Goal: Task Accomplishment & Management: Manage account settings

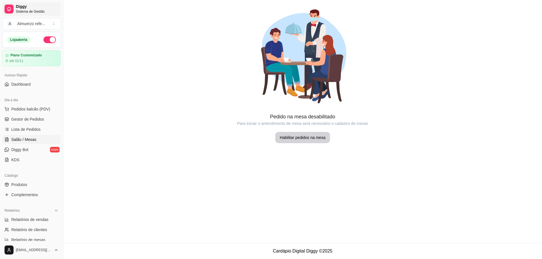
click at [23, 9] on span "Diggy" at bounding box center [37, 6] width 43 height 5
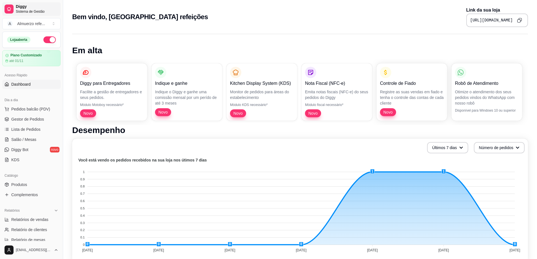
click at [30, 10] on span "Sistema de Gestão" at bounding box center [37, 11] width 43 height 5
click at [53, 25] on button "A Almuerzo refe ..." at bounding box center [31, 23] width 58 height 11
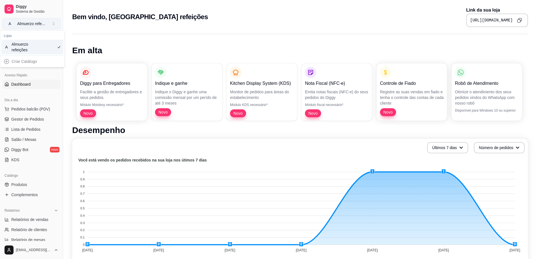
click at [53, 23] on button "A Almuerzo refe ..." at bounding box center [31, 23] width 58 height 11
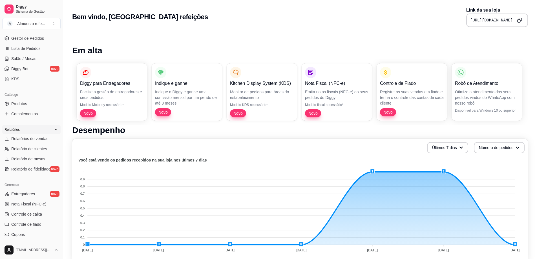
scroll to position [85, 0]
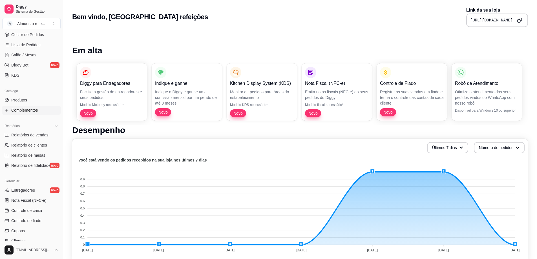
click at [21, 110] on span "Complementos" at bounding box center [24, 110] width 27 height 6
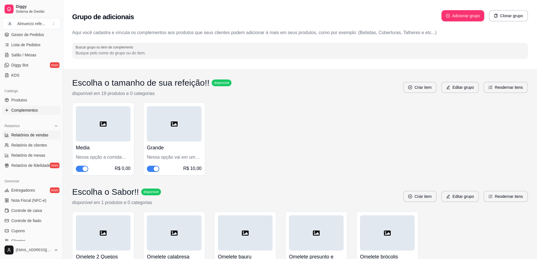
click at [35, 135] on span "Relatórios de vendas" at bounding box center [29, 135] width 37 height 6
select select "ALL"
select select "0"
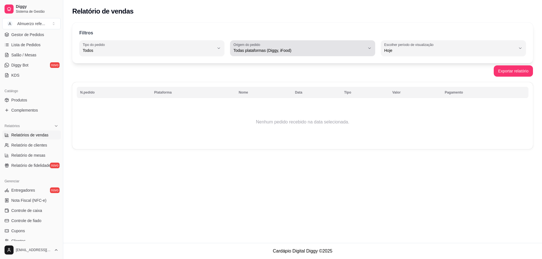
click at [369, 51] on button "Origem do pedido Todas plataformas (Diggy, iFood)" at bounding box center [302, 48] width 145 height 16
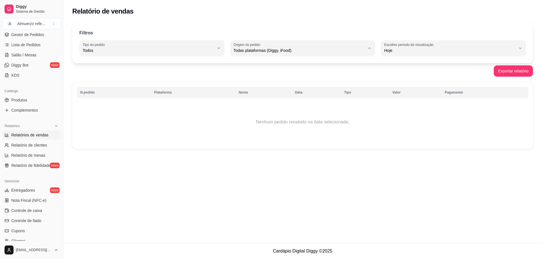
click at [239, 74] on span "Diggy" at bounding box center [299, 73] width 125 height 5
type input "DIGGY"
select select "DIGGY"
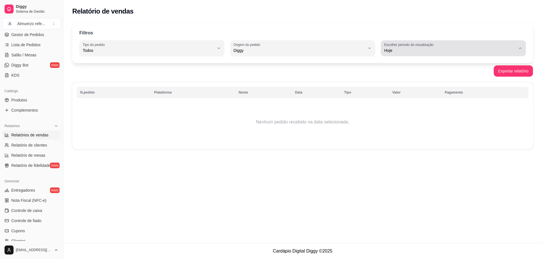
click at [458, 51] on span "Hoje" at bounding box center [449, 51] width 131 height 6
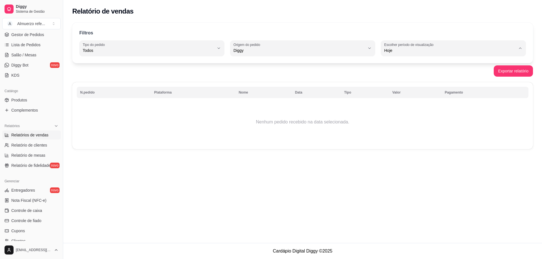
click at [413, 84] on span "7 dias" at bounding box center [450, 82] width 125 height 5
type input "7"
select select "7"
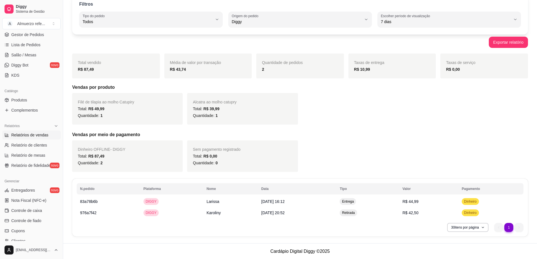
scroll to position [29, 0]
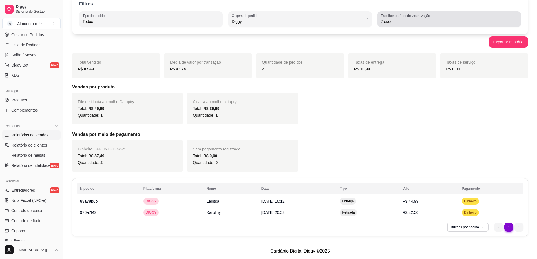
click at [467, 21] on span "7 dias" at bounding box center [446, 22] width 130 height 6
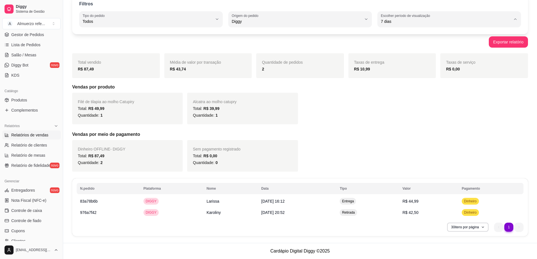
click at [403, 92] on span "Customizado" at bounding box center [447, 89] width 124 height 5
type input "-1"
select select "-1"
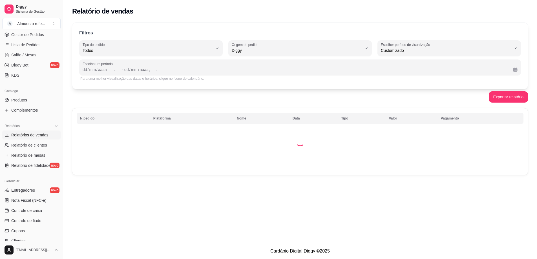
scroll to position [0, 0]
click at [83, 67] on div "dd" at bounding box center [85, 70] width 6 height 6
click at [107, 69] on div "––" at bounding box center [109, 70] width 6 height 6
click at [146, 69] on div "––" at bounding box center [147, 70] width 6 height 6
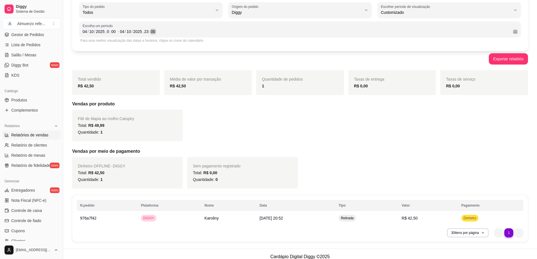
scroll to position [44, 0]
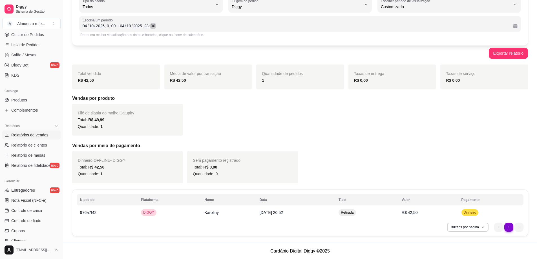
click at [169, 26] on div "[DATE] 23 : 00" at bounding box center [314, 26] width 389 height 7
click at [156, 28] on div "[DATE] 23 : 00" at bounding box center [314, 26] width 389 height 7
click at [508, 55] on button "Exportar relatório" at bounding box center [508, 53] width 39 height 11
click at [21, 146] on span "Relatório de clientes" at bounding box center [29, 145] width 36 height 6
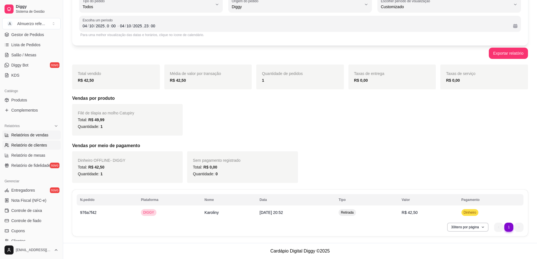
select select "30"
select select "HIGHEST_TOTAL_SPENT_WITH_ORDERS"
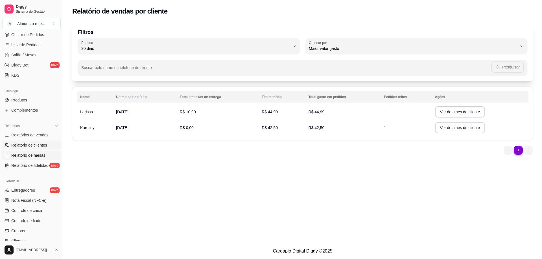
click at [28, 156] on span "Relatório de mesas" at bounding box center [28, 156] width 34 height 6
select select "TOTAL_OF_ORDERS"
select select "7"
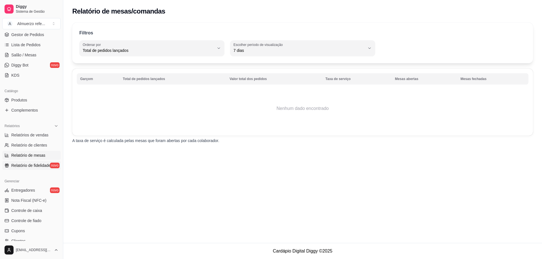
click at [30, 166] on span "Relatório de fidelidade" at bounding box center [30, 166] width 39 height 6
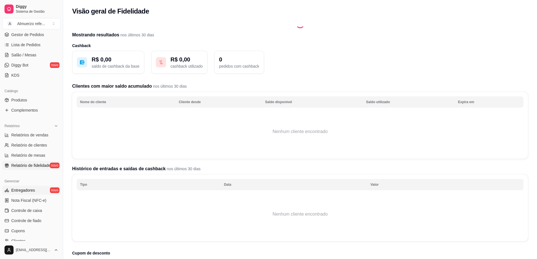
scroll to position [113, 0]
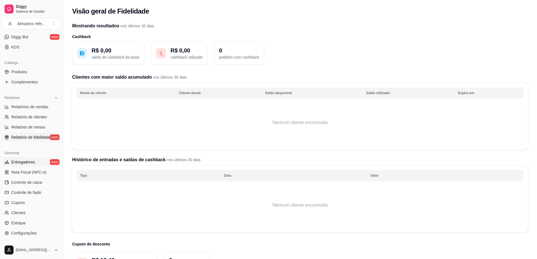
click at [24, 162] on span "Entregadores" at bounding box center [23, 162] width 24 height 6
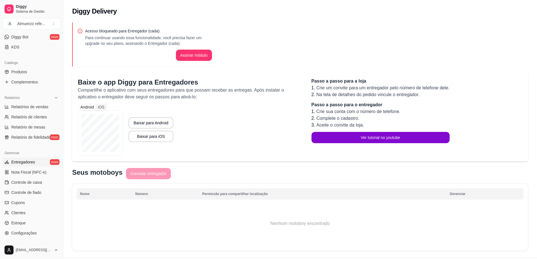
scroll to position [141, 0]
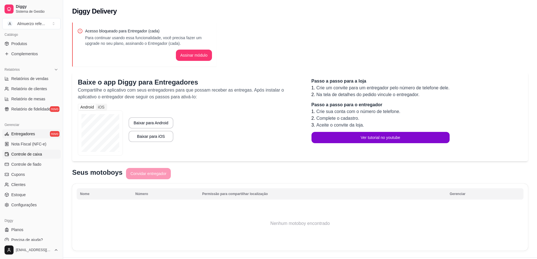
click at [36, 155] on span "Controle de caixa" at bounding box center [26, 154] width 31 height 6
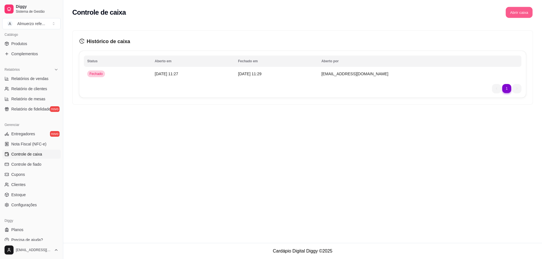
click at [512, 14] on button "Abrir caixa" at bounding box center [518, 12] width 27 height 11
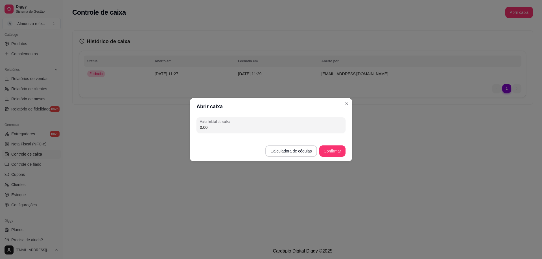
click at [219, 127] on input "0,00" at bounding box center [271, 128] width 142 height 6
type input "100,00"
click at [338, 154] on button "Confirmar" at bounding box center [332, 151] width 26 height 11
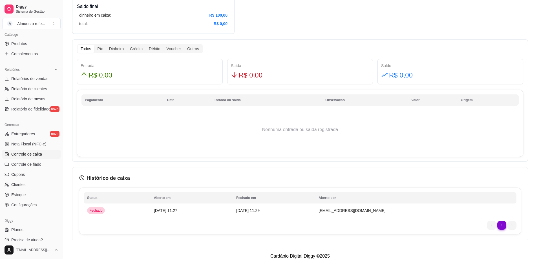
scroll to position [300, 0]
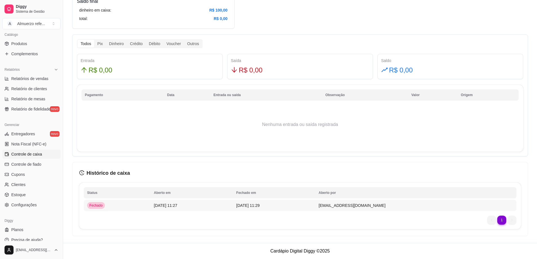
click at [188, 206] on td "[DATE] 11:27" at bounding box center [192, 205] width 82 height 11
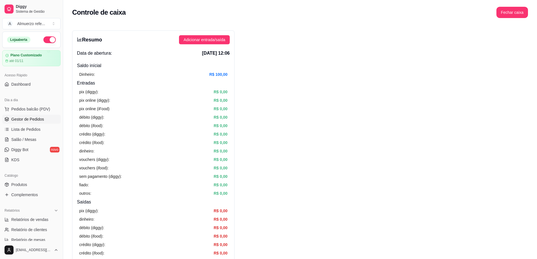
click at [31, 120] on span "Gestor de Pedidos" at bounding box center [27, 119] width 33 height 6
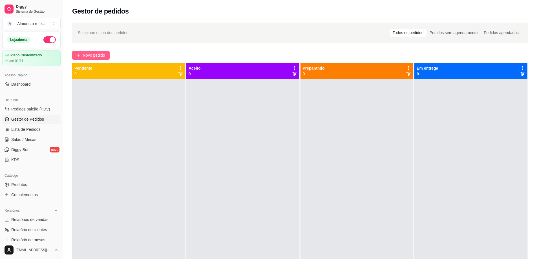
click at [104, 55] on span "Novo pedido" at bounding box center [94, 55] width 22 height 6
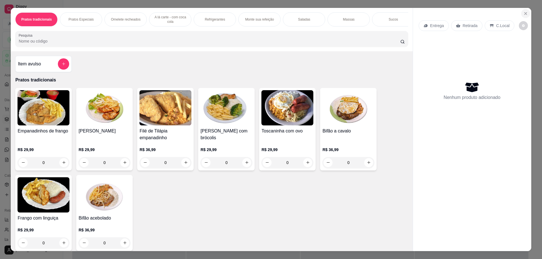
click at [525, 16] on button "Close" at bounding box center [525, 13] width 9 height 9
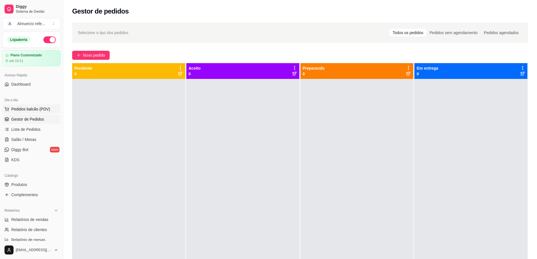
click at [26, 111] on span "Pedidos balcão (PDV)" at bounding box center [30, 109] width 39 height 6
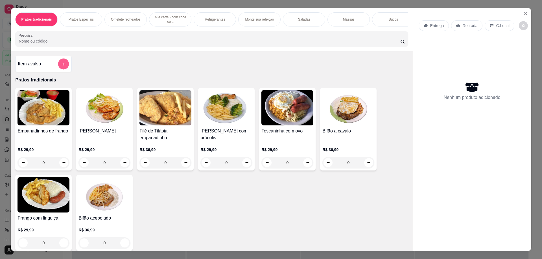
click at [63, 66] on icon "add-separate-item" at bounding box center [63, 64] width 4 height 4
click at [525, 15] on icon "Close" at bounding box center [525, 13] width 5 height 5
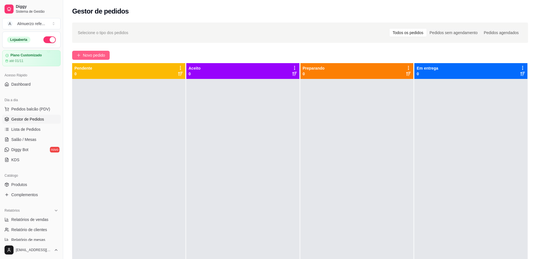
click at [93, 55] on span "Novo pedido" at bounding box center [94, 55] width 22 height 6
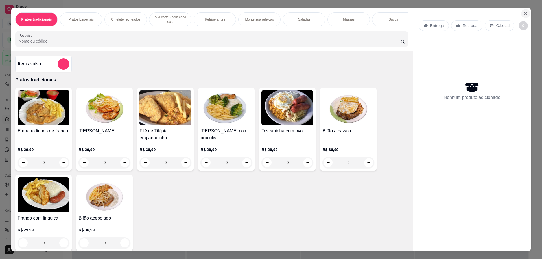
click at [523, 14] on icon "Close" at bounding box center [525, 13] width 5 height 5
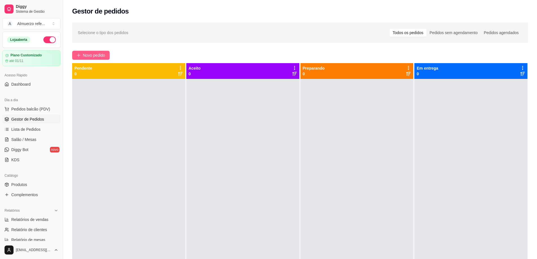
click at [87, 55] on span "Novo pedido" at bounding box center [94, 55] width 22 height 6
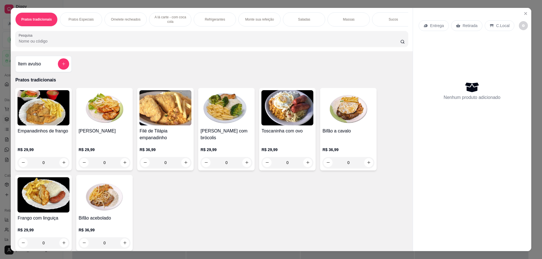
click at [63, 166] on div "0" at bounding box center [43, 162] width 52 height 11
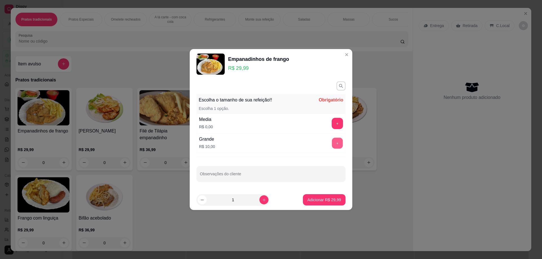
click at [333, 144] on button "+" at bounding box center [337, 143] width 11 height 11
click at [329, 204] on button "Adicionar R$ 39,99" at bounding box center [324, 199] width 43 height 11
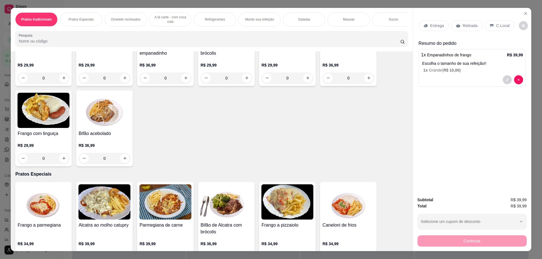
scroll to position [56, 0]
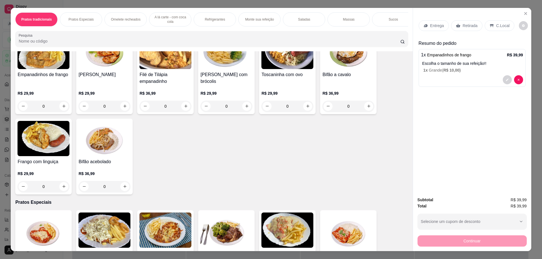
click at [122, 112] on div "0" at bounding box center [104, 106] width 52 height 11
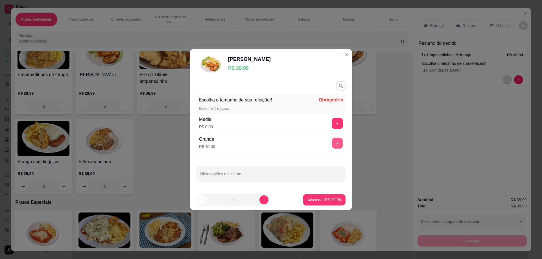
click at [332, 143] on button "+" at bounding box center [337, 143] width 11 height 11
click at [332, 143] on div "+" at bounding box center [337, 143] width 16 height 11
click at [262, 201] on icon "increase-product-quantity" at bounding box center [264, 200] width 4 height 4
type input "2"
click at [322, 203] on button "Adicionar R$ 79,98" at bounding box center [323, 200] width 41 height 11
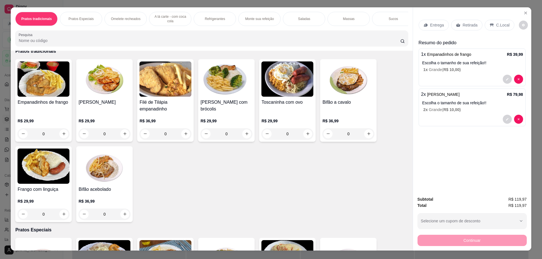
scroll to position [0, 0]
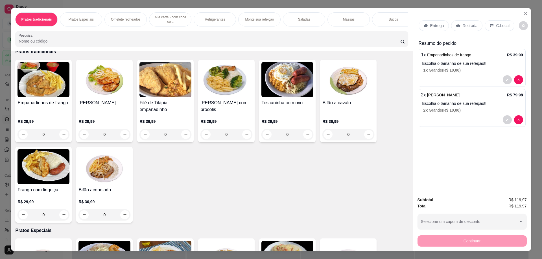
click at [467, 27] on p "Retirada" at bounding box center [469, 26] width 15 height 6
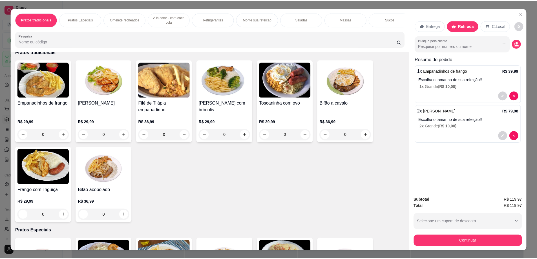
scroll to position [10, 0]
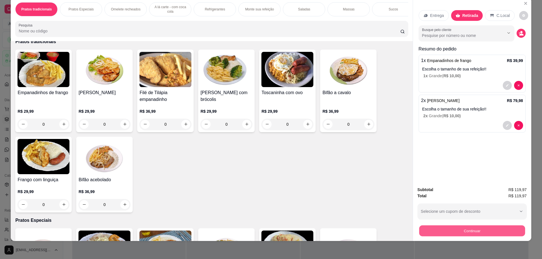
click at [471, 230] on button "Continuar" at bounding box center [472, 231] width 106 height 11
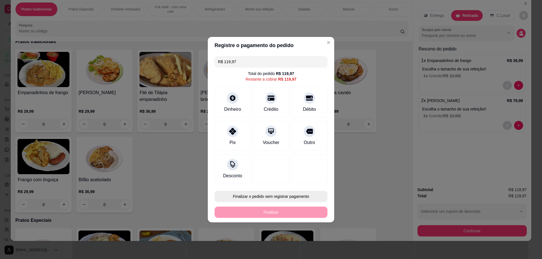
click at [281, 197] on button "Finalizar o pedido sem registrar pagamento" at bounding box center [270, 196] width 113 height 11
click at [283, 245] on button "Cancelar" at bounding box center [284, 242] width 19 height 9
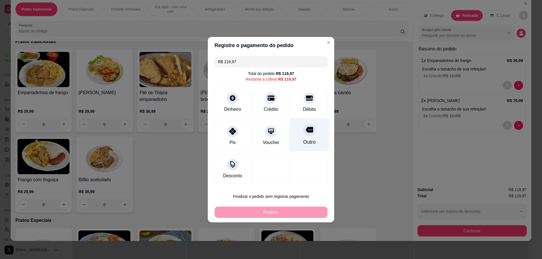
click at [305, 135] on div at bounding box center [309, 130] width 12 height 12
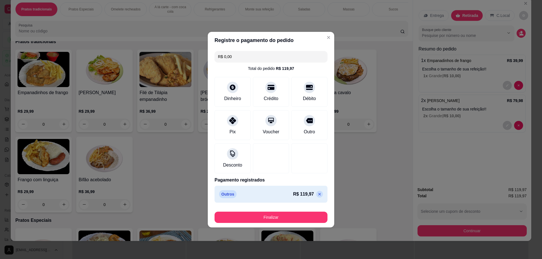
click at [317, 195] on icon at bounding box center [319, 194] width 5 height 5
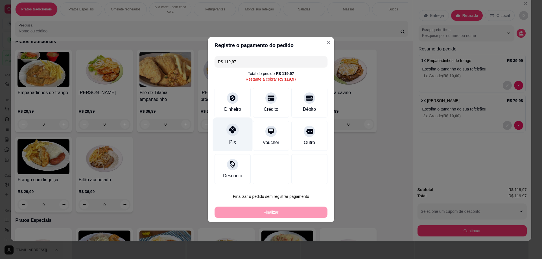
click at [231, 133] on icon at bounding box center [232, 129] width 7 height 7
type input "R$ 0,00"
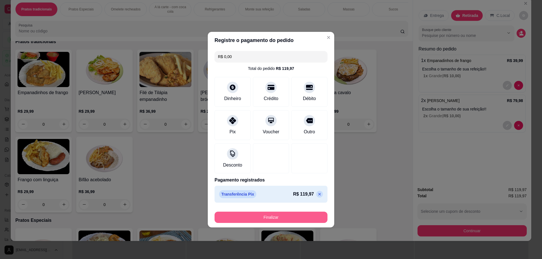
click at [281, 219] on button "Finalizar" at bounding box center [270, 217] width 113 height 11
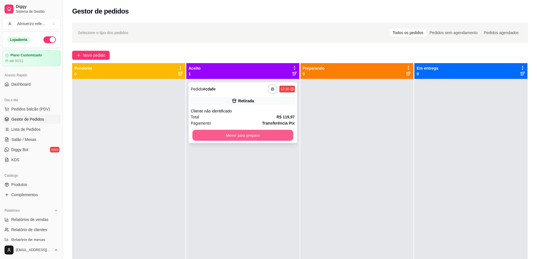
click at [243, 138] on button "Mover para preparo" at bounding box center [242, 135] width 101 height 11
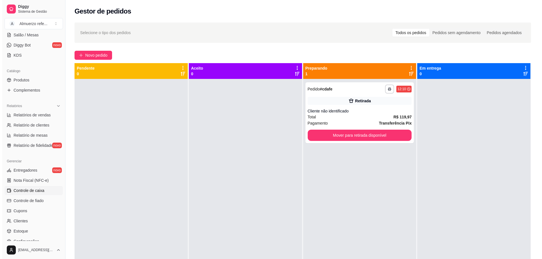
scroll to position [113, 0]
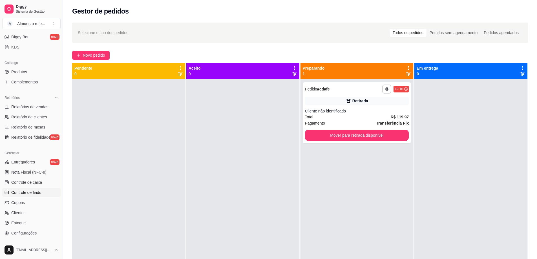
click at [35, 194] on span "Controle de fiado" at bounding box center [26, 193] width 30 height 6
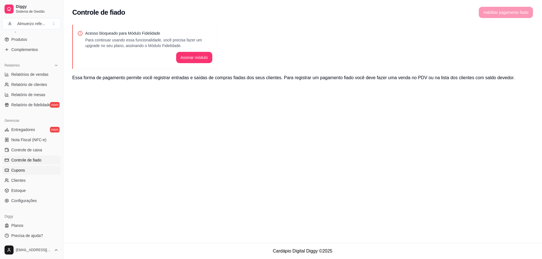
scroll to position [147, 0]
click at [25, 188] on span "Estoque" at bounding box center [18, 189] width 14 height 6
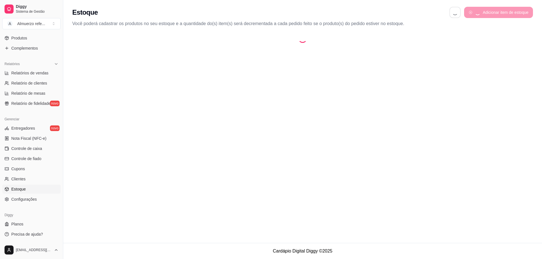
select select "QUANTITY_ORDER"
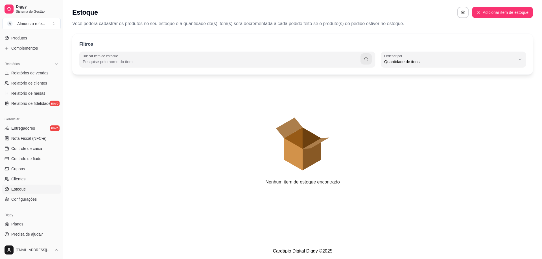
scroll to position [5, 0]
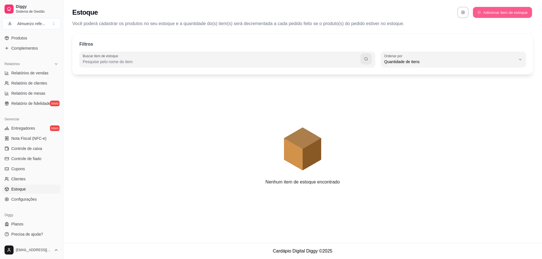
click at [507, 15] on button "Adicionar item de estoque" at bounding box center [501, 12] width 59 height 11
select select "UN"
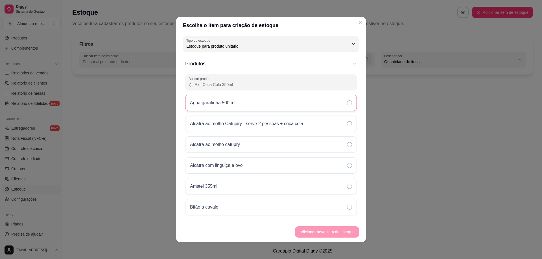
click at [339, 101] on div "Agua garafinha 500 ml" at bounding box center [270, 103] width 171 height 16
click at [320, 234] on button "adicionar novo item de estoque" at bounding box center [327, 232] width 62 height 11
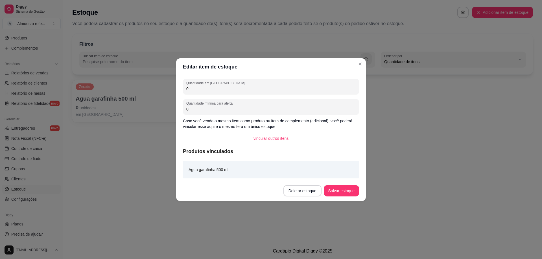
click at [193, 91] on input "0" at bounding box center [270, 89] width 169 height 6
type input "10"
click at [206, 109] on input "0" at bounding box center [270, 109] width 169 height 6
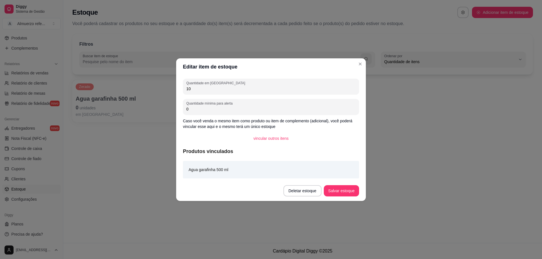
click at [206, 109] on input "0" at bounding box center [270, 109] width 169 height 6
type input "5"
click at [346, 194] on button "Salvar estoque" at bounding box center [341, 190] width 34 height 11
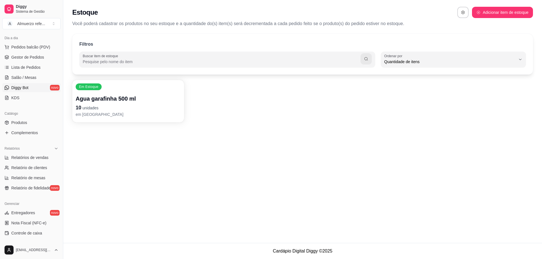
scroll to position [6, 0]
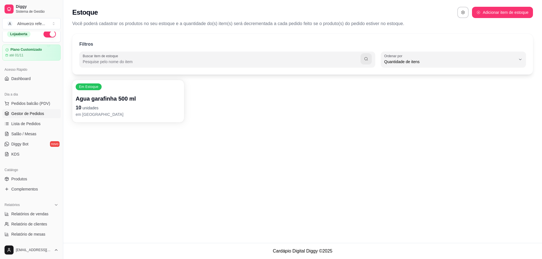
click at [28, 114] on span "Gestor de Pedidos" at bounding box center [27, 114] width 33 height 6
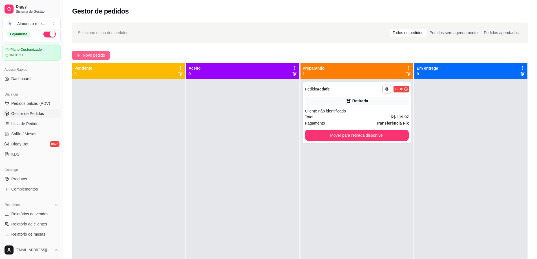
click at [91, 55] on span "Novo pedido" at bounding box center [94, 55] width 22 height 6
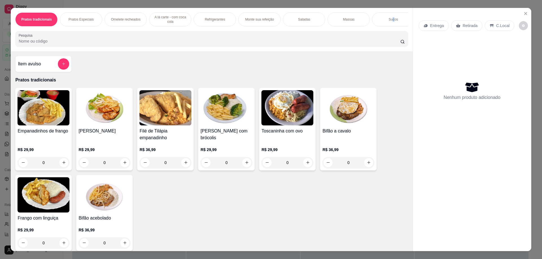
click at [391, 19] on p "Sucos" at bounding box center [392, 19] width 9 height 5
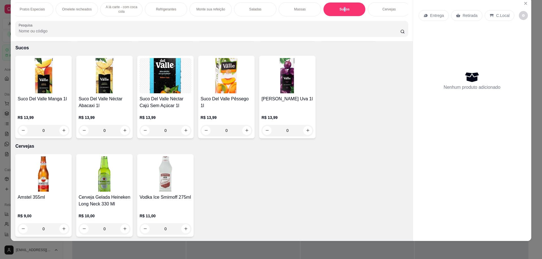
scroll to position [0, 51]
click at [159, 9] on p "Refrigerantes" at bounding box center [163, 9] width 20 height 5
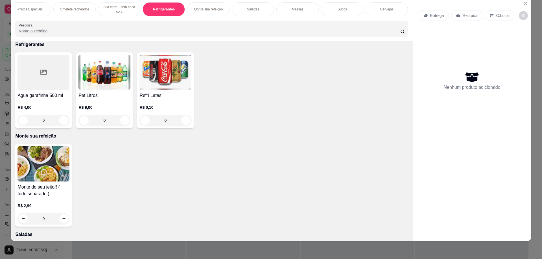
click at [61, 124] on div "0" at bounding box center [43, 120] width 52 height 11
click at [61, 126] on div "0" at bounding box center [43, 120] width 52 height 11
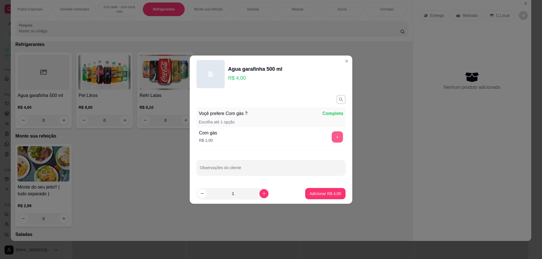
click at [333, 140] on button "+" at bounding box center [336, 136] width 11 height 11
click at [333, 140] on div "- 1 +" at bounding box center [324, 136] width 41 height 11
click at [262, 195] on icon "increase-product-quantity" at bounding box center [264, 194] width 4 height 4
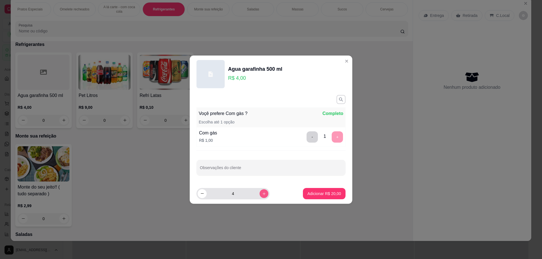
click at [262, 195] on icon "increase-product-quantity" at bounding box center [264, 194] width 4 height 4
type input "6"
click at [309, 138] on button "-" at bounding box center [312, 136] width 11 height 11
click at [316, 196] on p "Adicionar R$ 24,00" at bounding box center [324, 194] width 34 height 6
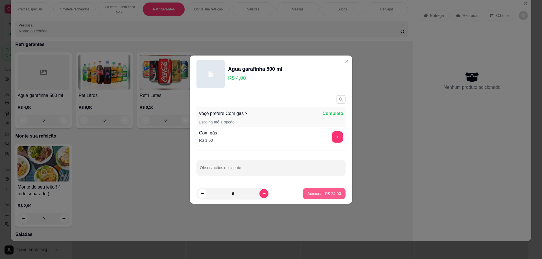
type input "6"
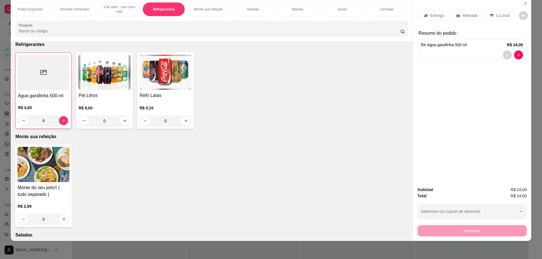
click at [464, 116] on div "Entrega Retirada C.Local Resumo do pedido 6 x Agua garafinha 500 ml R$ 24,00" at bounding box center [472, 90] width 118 height 185
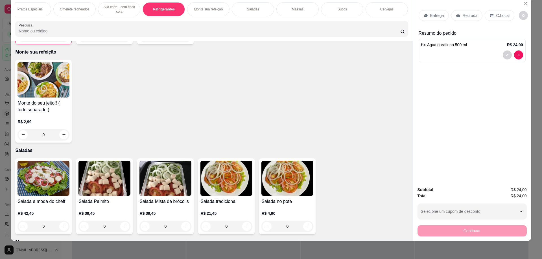
click at [439, 163] on div "Entrega Retirada C.Local Resumo do pedido 6 x Agua garafinha 500 ml R$ 24,00" at bounding box center [472, 90] width 118 height 185
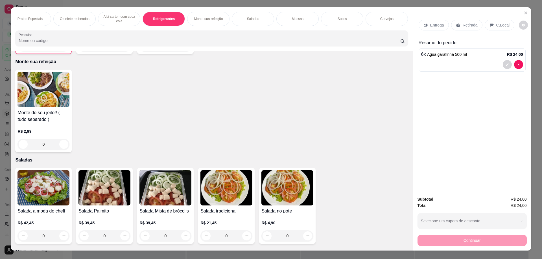
scroll to position [0, 0]
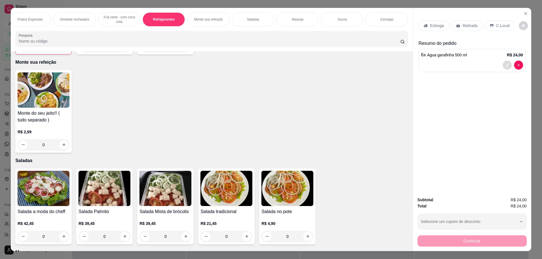
click at [505, 66] on icon "decrease-product-quantity" at bounding box center [506, 64] width 3 height 3
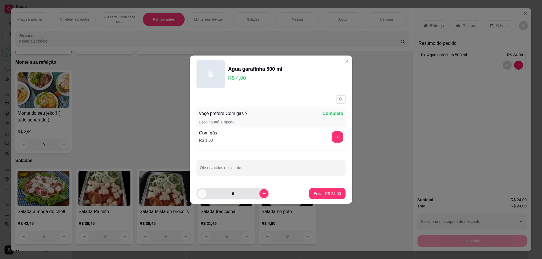
click at [200, 197] on button "decrease-product-quantity" at bounding box center [201, 193] width 9 height 9
click at [262, 194] on icon "increase-product-quantity" at bounding box center [264, 194] width 4 height 4
type input "6"
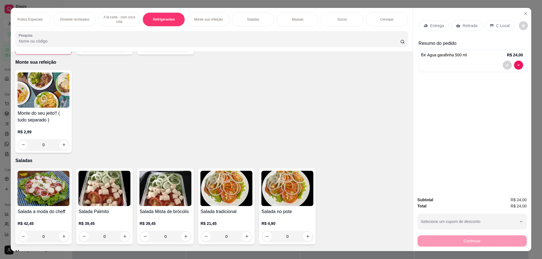
click at [467, 26] on p "Retirada" at bounding box center [469, 26] width 15 height 6
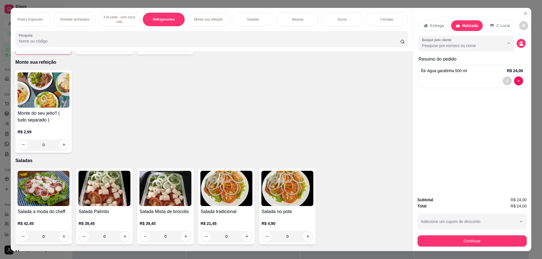
click at [451, 47] on input "Busque pelo cliente" at bounding box center [458, 46] width 73 height 6
click at [449, 45] on input "Busque pelo cliente" at bounding box center [458, 46] width 73 height 6
type input "[PERSON_NAME]"
click at [367, 110] on div "Monte do seu jeito!! ( tudo separado ) R$ 2,99 0" at bounding box center [211, 111] width 392 height 83
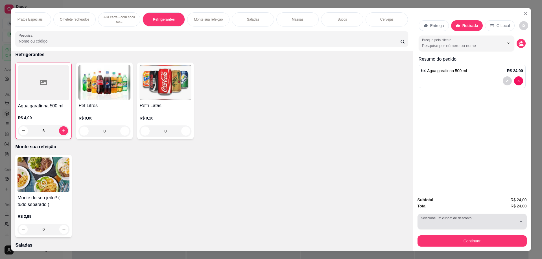
click at [509, 224] on div "button" at bounding box center [469, 221] width 96 height 11
click at [357, 211] on div "Monte do seu jeito!! ( tudo separado ) R$ 2,99 0" at bounding box center [211, 196] width 392 height 83
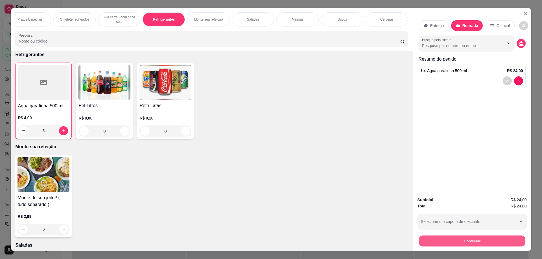
click at [478, 244] on button "Continuar" at bounding box center [472, 241] width 106 height 11
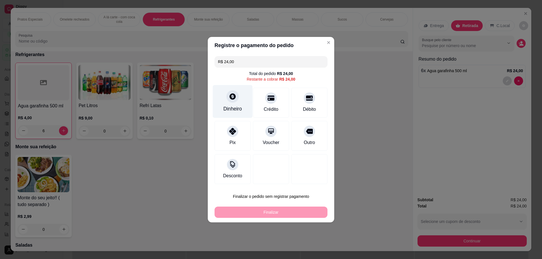
click at [234, 109] on div "Dinheiro" at bounding box center [232, 108] width 19 height 7
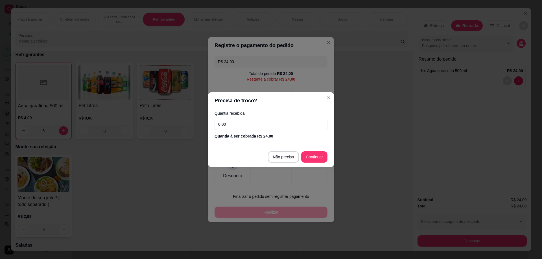
click at [250, 127] on input "0,00" at bounding box center [270, 124] width 113 height 11
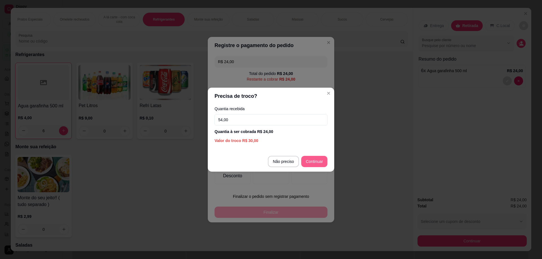
type input "54,00"
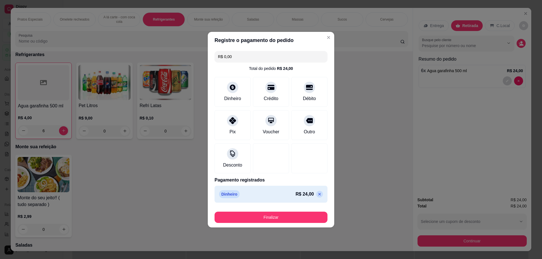
type input "R$ 0,00"
click at [291, 215] on button "Finalizar" at bounding box center [270, 217] width 109 height 11
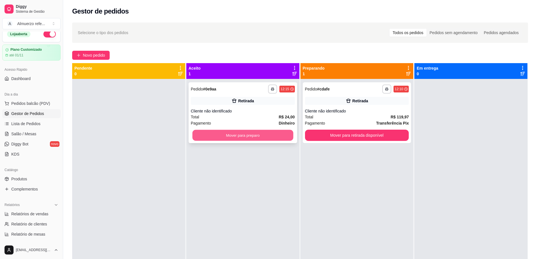
click at [237, 138] on button "Mover para preparo" at bounding box center [242, 135] width 101 height 11
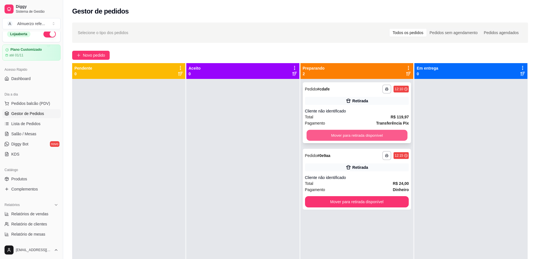
click at [323, 135] on button "Mover para retirada disponível" at bounding box center [357, 135] width 101 height 11
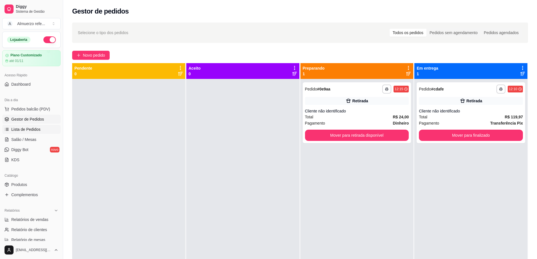
click at [19, 131] on span "Lista de Pedidos" at bounding box center [25, 130] width 29 height 6
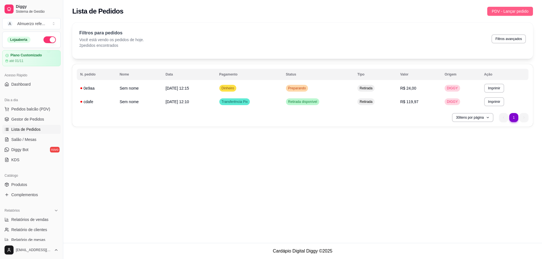
click at [506, 12] on span "PDV - Lançar pedido" at bounding box center [509, 11] width 37 height 6
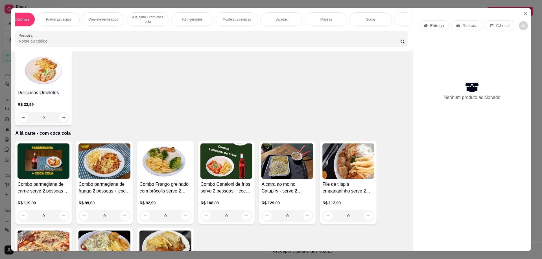
scroll to position [451, 0]
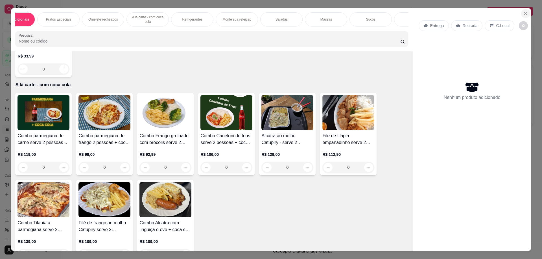
click at [523, 14] on icon "Close" at bounding box center [525, 13] width 5 height 5
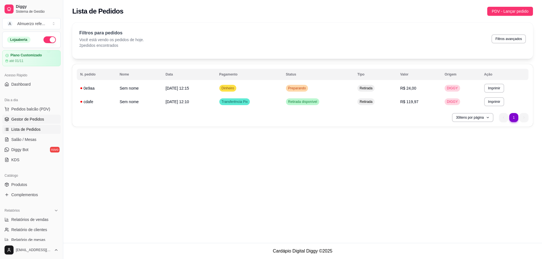
click at [30, 120] on span "Gestor de Pedidos" at bounding box center [27, 119] width 33 height 6
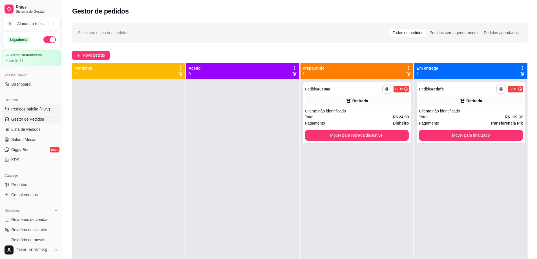
click at [32, 109] on span "Pedidos balcão (PDV)" at bounding box center [30, 109] width 39 height 6
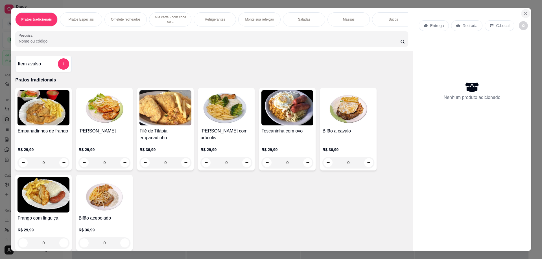
click at [524, 14] on icon "Close" at bounding box center [525, 13] width 2 height 2
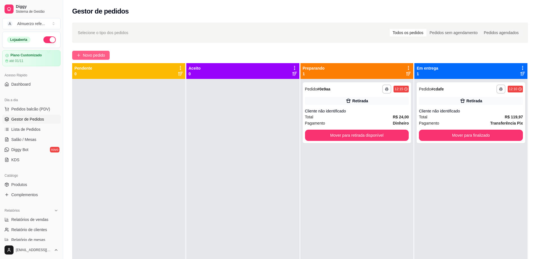
click at [102, 55] on span "Novo pedido" at bounding box center [94, 55] width 22 height 6
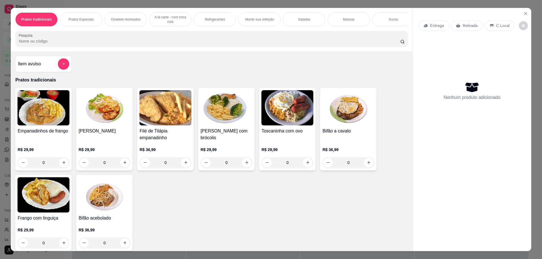
click at [436, 27] on p "Entrega" at bounding box center [437, 26] width 14 height 6
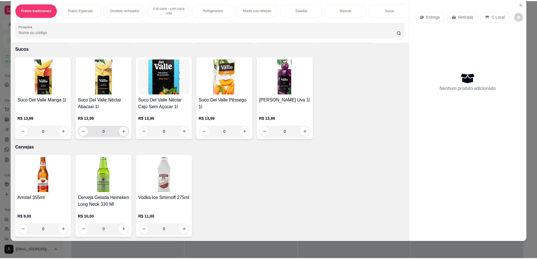
scroll to position [10, 0]
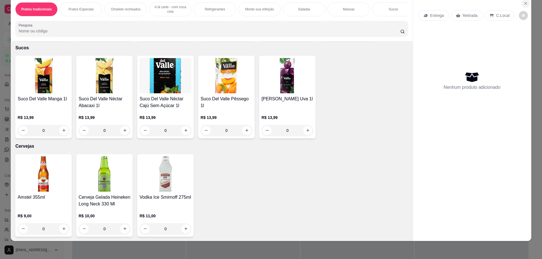
click at [524, 4] on icon "Close" at bounding box center [525, 3] width 2 height 2
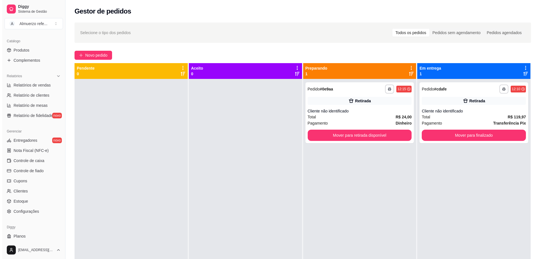
scroll to position [141, 0]
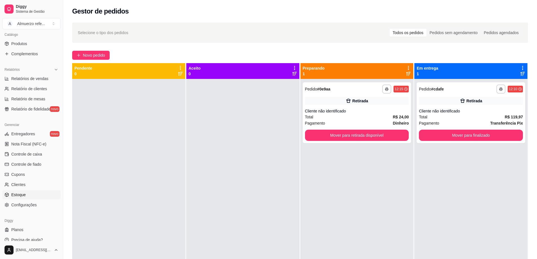
click at [18, 197] on span "Estoque" at bounding box center [18, 195] width 14 height 6
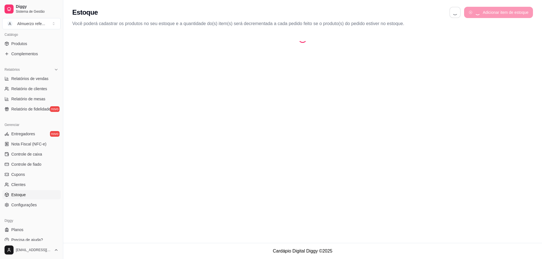
select select "QUANTITY_ORDER"
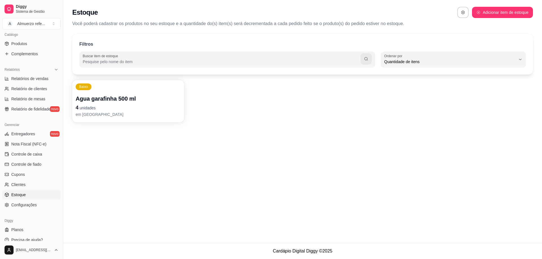
scroll to position [5, 0]
click at [24, 196] on span "Estoque" at bounding box center [18, 195] width 14 height 6
click at [512, 14] on button "Adicionar item de estoque" at bounding box center [501, 12] width 59 height 11
select select "UN"
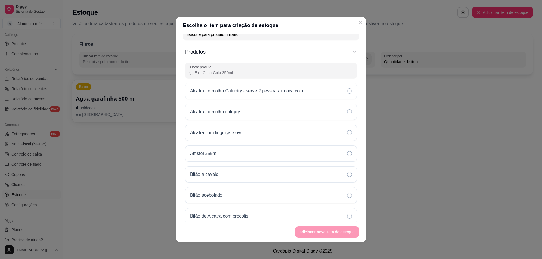
scroll to position [0, 0]
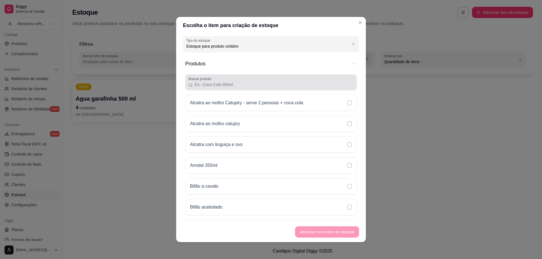
click at [229, 79] on div at bounding box center [270, 82] width 165 height 11
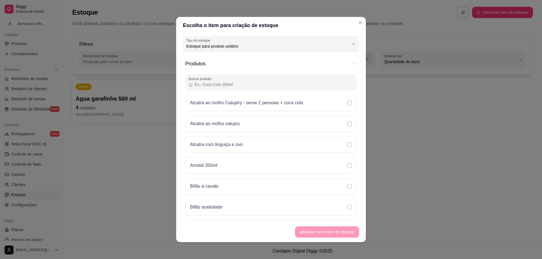
click at [232, 83] on input "Buscar produto" at bounding box center [273, 85] width 160 height 6
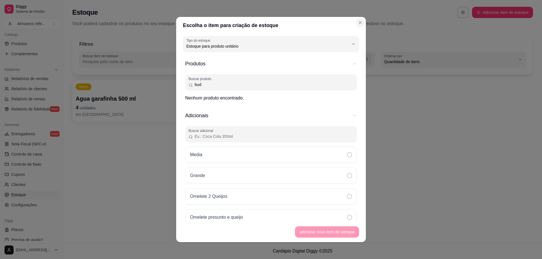
type input "bud"
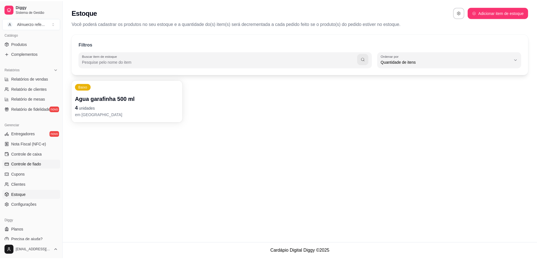
scroll to position [147, 0]
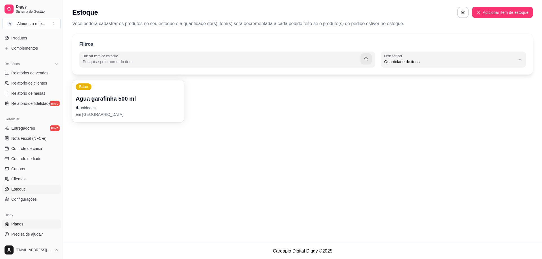
click at [21, 224] on span "Planos" at bounding box center [17, 224] width 12 height 6
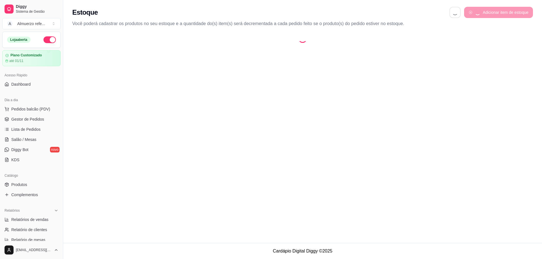
select select "QUANTITY_ORDER"
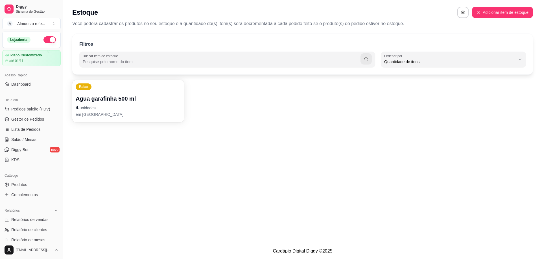
scroll to position [5, 0]
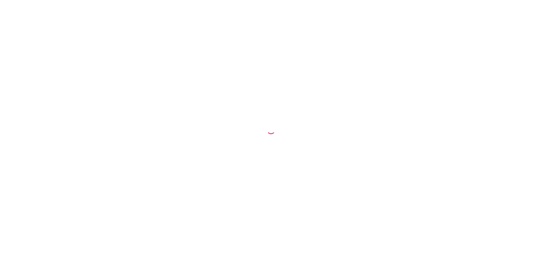
select select "QUANTITY_ORDER"
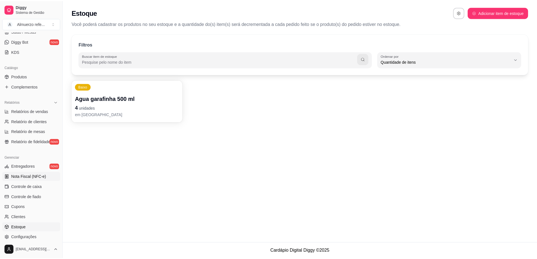
scroll to position [118, 0]
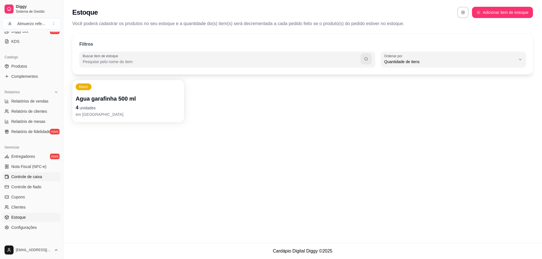
click at [36, 178] on span "Controle de caixa" at bounding box center [26, 177] width 31 height 6
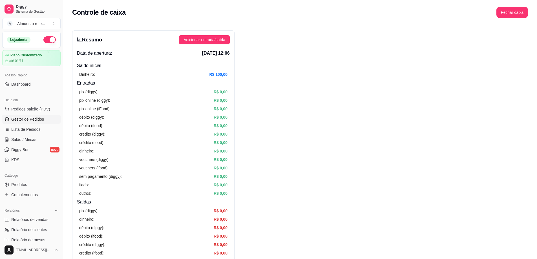
click at [23, 119] on span "Gestor de Pedidos" at bounding box center [27, 119] width 33 height 6
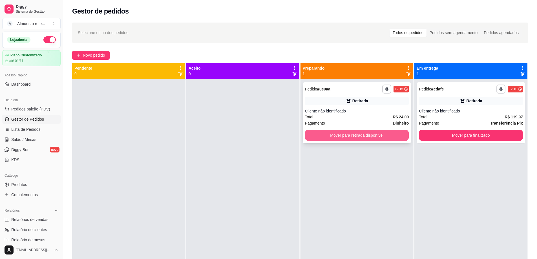
click at [371, 138] on button "Mover para retirada disponível" at bounding box center [357, 135] width 104 height 11
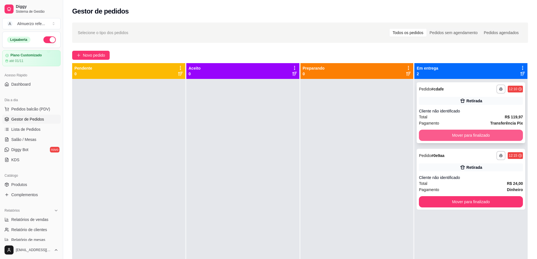
click at [472, 138] on button "Mover para finalizado" at bounding box center [471, 135] width 104 height 11
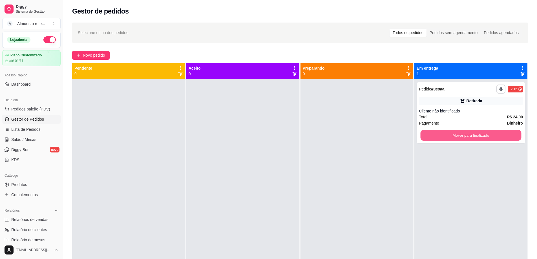
click at [470, 138] on button "Mover para finalizado" at bounding box center [471, 135] width 101 height 11
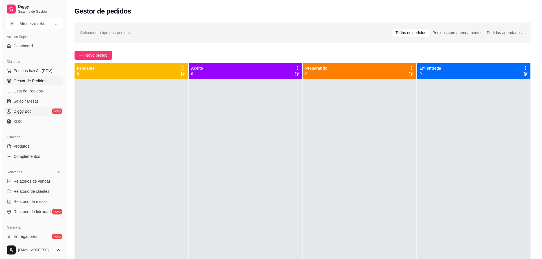
scroll to position [28, 0]
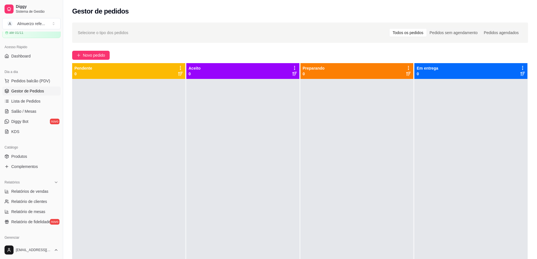
click at [27, 93] on span "Gestor de Pedidos" at bounding box center [27, 91] width 33 height 6
click at [26, 80] on span "Pedidos balcão (PDV)" at bounding box center [30, 81] width 39 height 6
click at [26, 80] on body "Diggy Sistema de Gestão A Almuerzo refe ... Loja aberta Plano Customizado até 0…" at bounding box center [268, 129] width 537 height 259
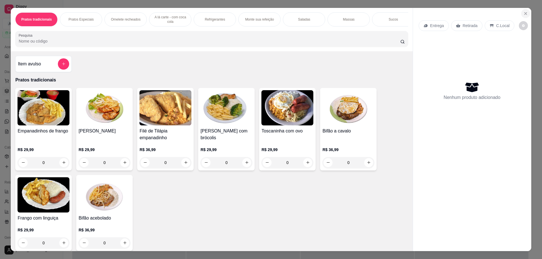
click at [523, 14] on icon "Close" at bounding box center [525, 13] width 5 height 5
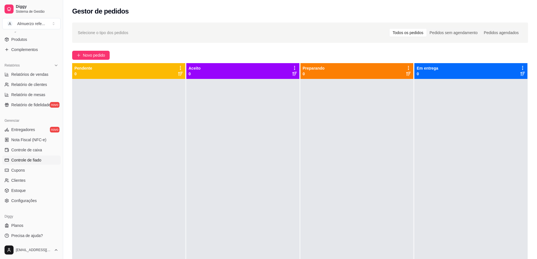
scroll to position [147, 0]
click at [13, 199] on span "Configurações" at bounding box center [23, 200] width 25 height 6
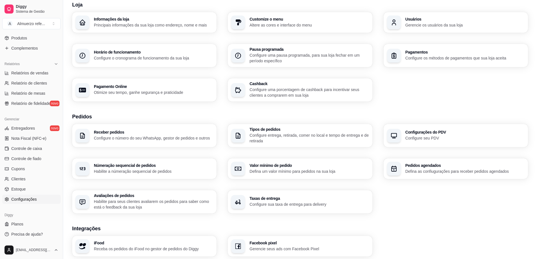
scroll to position [28, 0]
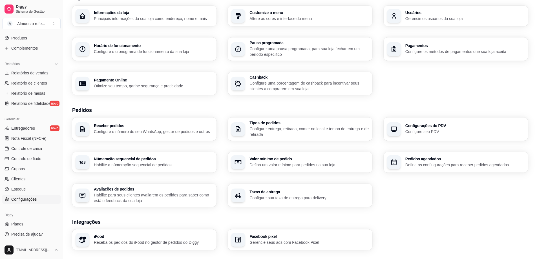
click at [126, 130] on p "Configure o número do seu WhatsApp, gestor de pedidos e outros" at bounding box center [153, 132] width 119 height 6
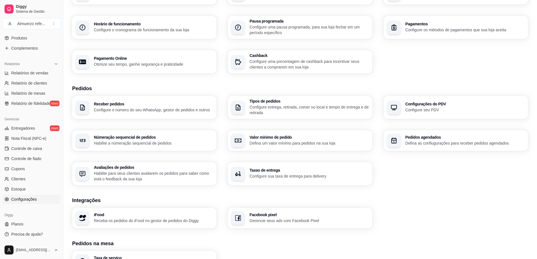
scroll to position [56, 0]
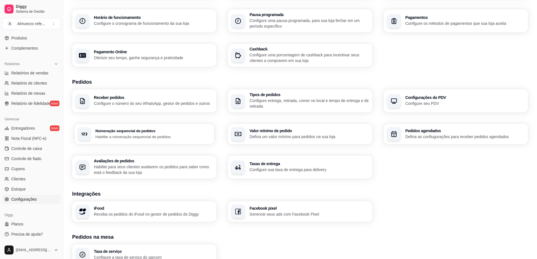
click at [128, 132] on h3 "Númeração sequencial de pedidos" at bounding box center [153, 131] width 116 height 4
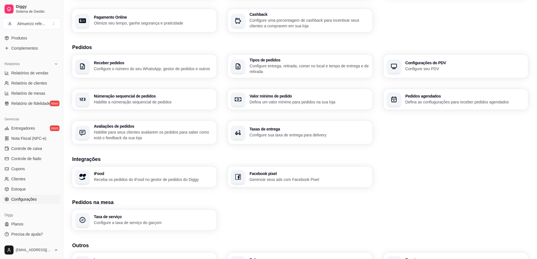
scroll to position [85, 0]
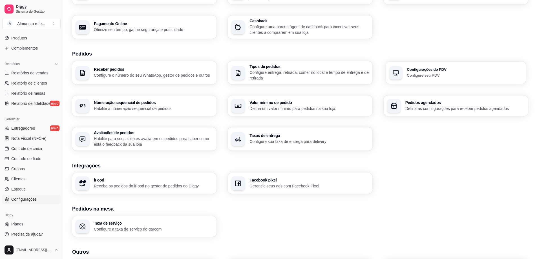
click at [436, 77] on p "Configure seu PDV" at bounding box center [465, 74] width 116 height 5
click at [158, 144] on p "Habilite para seus clientes avaliarem os pedidos para saber como está o feedbac…" at bounding box center [153, 141] width 116 height 11
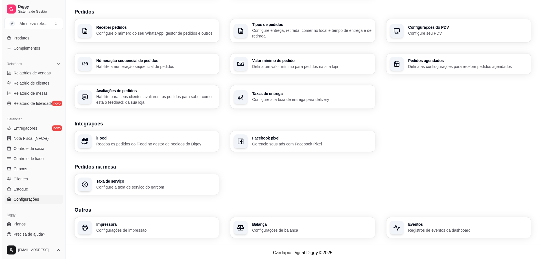
scroll to position [128, 0]
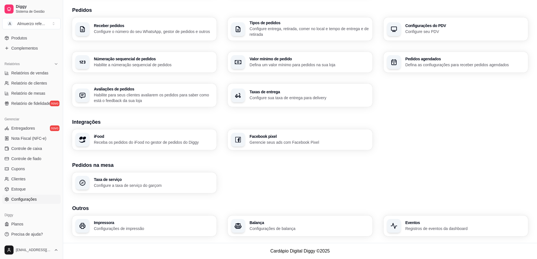
click at [280, 141] on p "Gerencie seus ads com Facebook Pixel" at bounding box center [309, 143] width 119 height 6
click at [124, 142] on p "Receba os pedidos do iFood no gestor de pedidos do Diggy" at bounding box center [153, 142] width 116 height 5
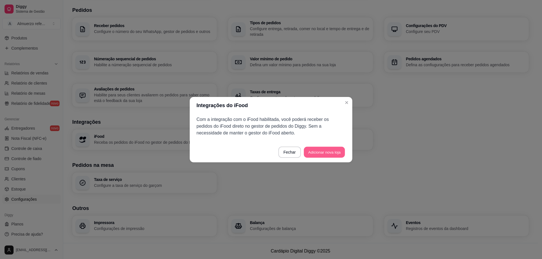
click at [321, 154] on button "Adicionar nova loja" at bounding box center [323, 152] width 41 height 11
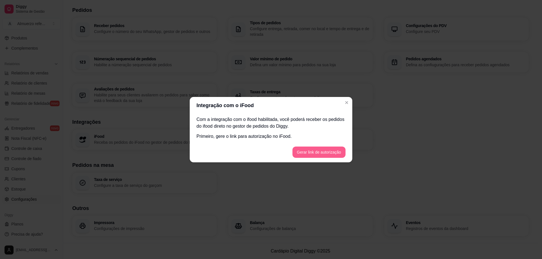
click at [314, 153] on button "Gerar link de autorização" at bounding box center [318, 152] width 53 height 11
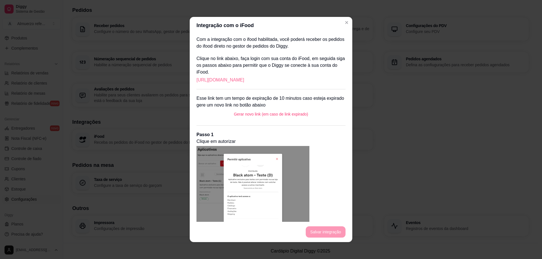
click at [231, 80] on link "[URL][DOMAIN_NAME]" at bounding box center [220, 80] width 48 height 7
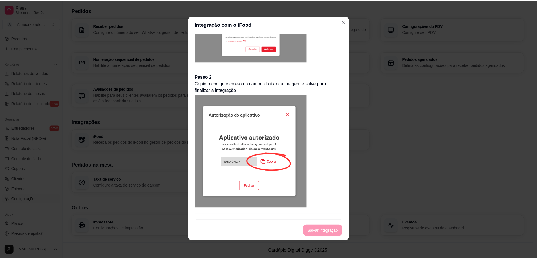
scroll to position [214, 0]
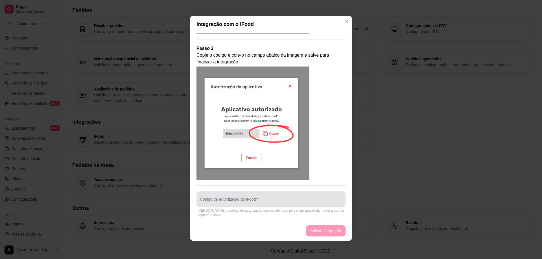
click at [211, 197] on div at bounding box center [271, 199] width 142 height 11
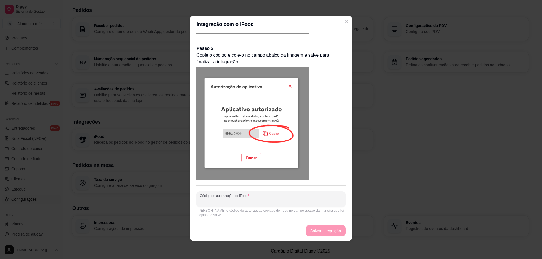
paste input "TQPD-SKSC"
type input "TQPD-SKSC"
click at [321, 232] on button "Salvar integração" at bounding box center [325, 231] width 39 height 11
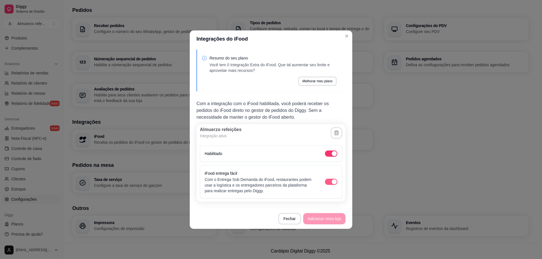
click at [333, 182] on div "button" at bounding box center [333, 181] width 5 height 5
click at [331, 153] on div "button" at bounding box center [333, 153] width 5 height 5
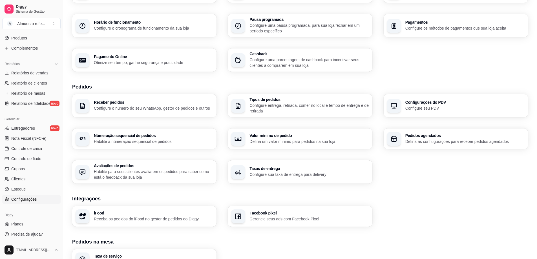
scroll to position [44, 0]
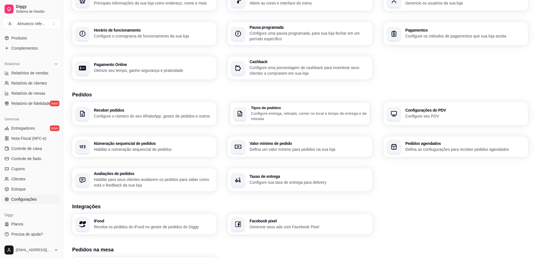
click at [271, 112] on p "Configure entrega, retirada, comer no local e tempo de entrega e de retirada" at bounding box center [309, 116] width 116 height 11
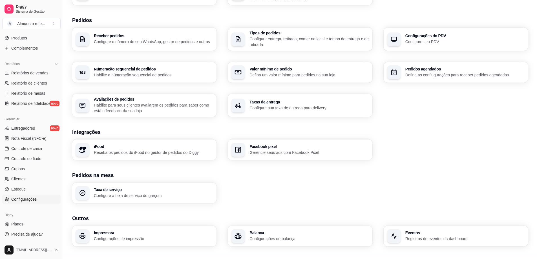
scroll to position [128, 0]
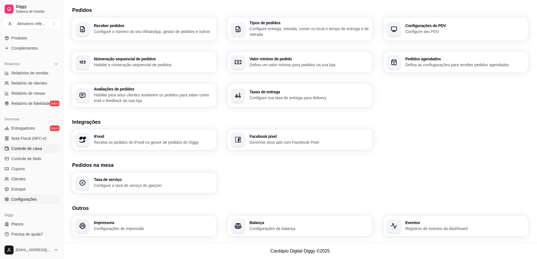
click at [40, 148] on span "Controle de caixa" at bounding box center [26, 149] width 31 height 6
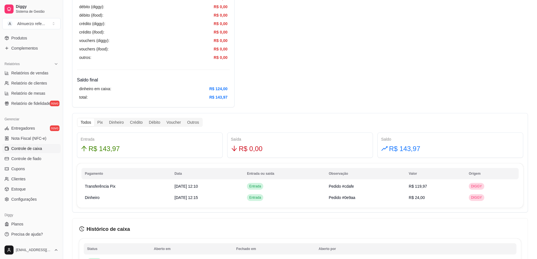
scroll to position [204, 0]
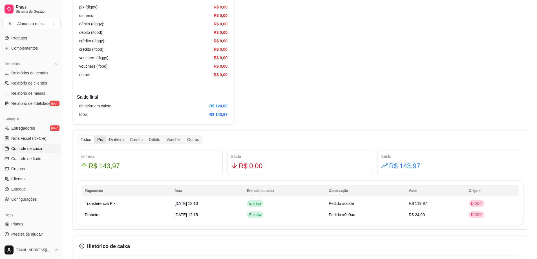
click at [97, 142] on div "Pix" at bounding box center [100, 140] width 12 height 8
click at [94, 136] on input "Pix" at bounding box center [94, 136] width 0 height 0
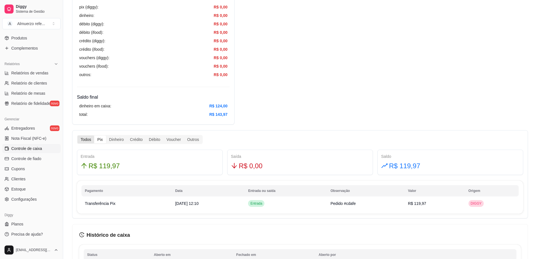
click at [83, 141] on div "Todos" at bounding box center [86, 140] width 17 height 8
click at [78, 136] on input "Todos" at bounding box center [78, 136] width 0 height 0
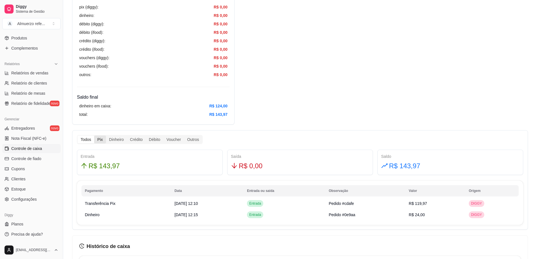
click at [99, 142] on div "Pix" at bounding box center [100, 140] width 12 height 8
click at [94, 136] on input "Pix" at bounding box center [94, 136] width 0 height 0
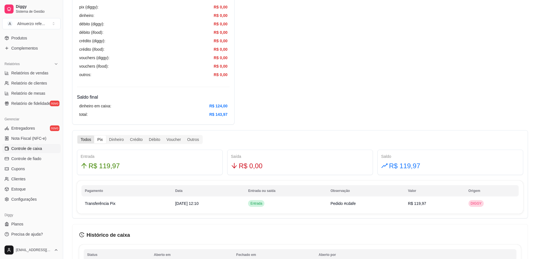
click at [85, 140] on div "Todos" at bounding box center [86, 140] width 17 height 8
click at [78, 136] on input "Todos" at bounding box center [78, 136] width 0 height 0
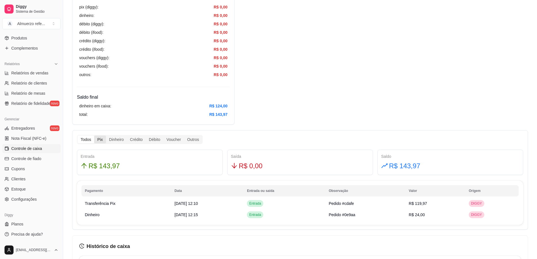
click at [98, 140] on div "Pix" at bounding box center [100, 140] width 12 height 8
click at [94, 136] on input "Pix" at bounding box center [94, 136] width 0 height 0
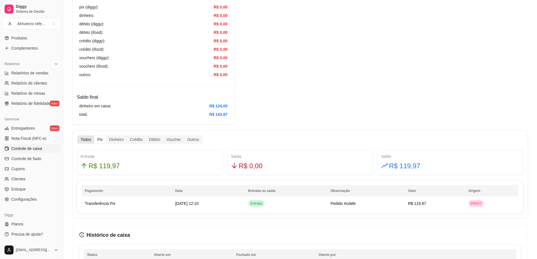
click at [88, 141] on div "Todos" at bounding box center [86, 140] width 17 height 8
click at [78, 136] on input "Todos" at bounding box center [78, 136] width 0 height 0
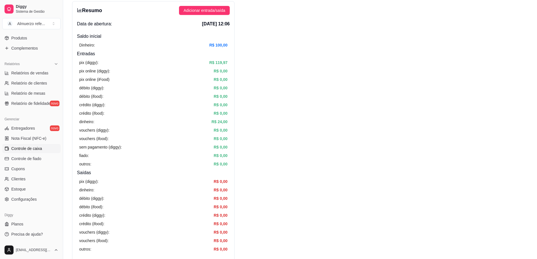
scroll to position [0, 0]
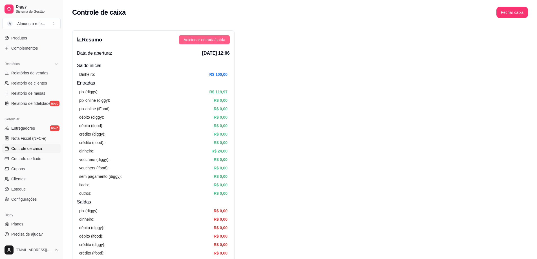
click at [211, 41] on span "Adicionar entrada/saída" at bounding box center [205, 40] width 42 height 6
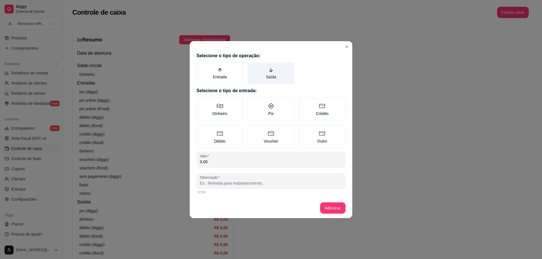
click at [278, 73] on label "Saída" at bounding box center [270, 73] width 47 height 21
click at [252, 67] on button "Saída" at bounding box center [249, 64] width 5 height 5
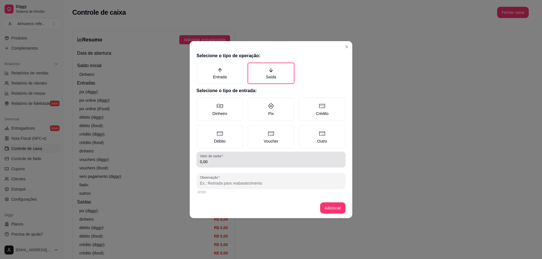
click at [213, 161] on input "0,00" at bounding box center [271, 162] width 142 height 6
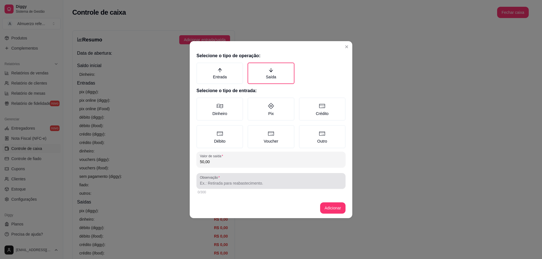
type input "50,00"
click at [216, 186] on input "Observação" at bounding box center [271, 184] width 142 height 6
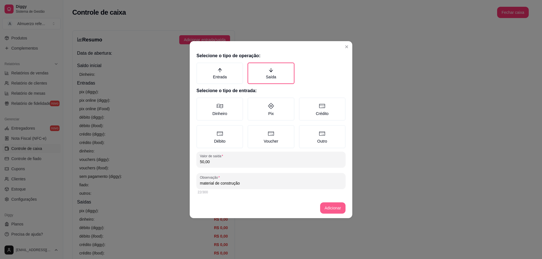
type input "material de construção"
click at [332, 206] on button "Adicionar" at bounding box center [332, 208] width 25 height 11
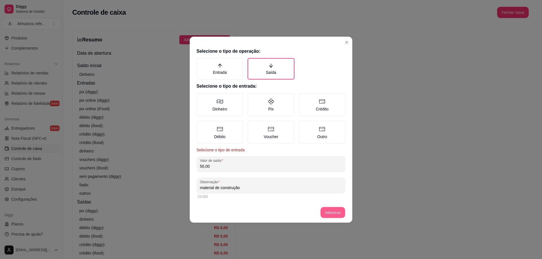
click at [335, 212] on button "Adicionar" at bounding box center [332, 212] width 25 height 11
click at [227, 107] on label "Dinheiro" at bounding box center [219, 104] width 47 height 23
click at [201, 97] on button "Dinheiro" at bounding box center [198, 95] width 5 height 5
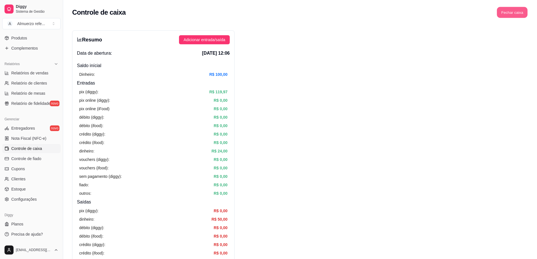
click at [509, 12] on button "Fechar caixa" at bounding box center [512, 12] width 31 height 11
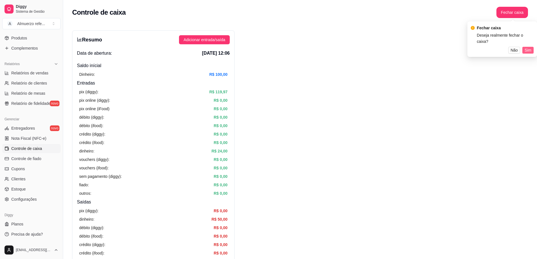
click at [530, 47] on span "Sim" at bounding box center [528, 50] width 7 height 6
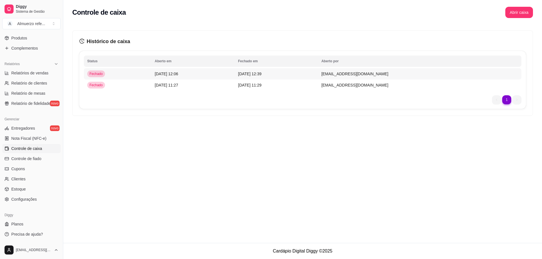
click at [224, 74] on td "[DATE] 12:06" at bounding box center [192, 73] width 83 height 11
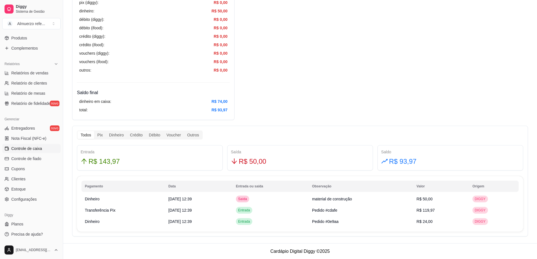
scroll to position [205, 0]
drag, startPoint x: 125, startPoint y: 160, endPoint x: 102, endPoint y: 164, distance: 24.0
click at [75, 165] on div "Entrada R$ 143,97" at bounding box center [150, 157] width 150 height 25
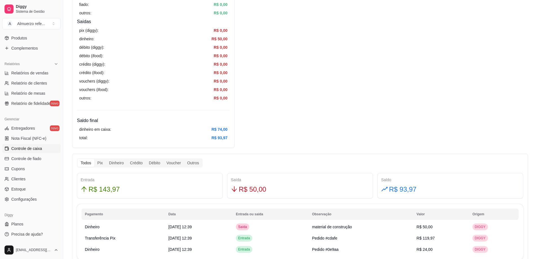
click at [87, 164] on div "Todos" at bounding box center [86, 163] width 17 height 8
click at [78, 159] on input "Todos" at bounding box center [78, 159] width 0 height 0
click at [36, 74] on span "Relatórios de vendas" at bounding box center [29, 73] width 37 height 6
select select "ALL"
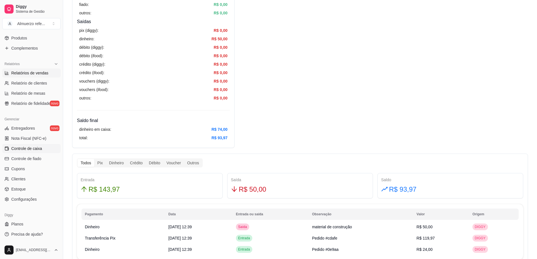
select select "0"
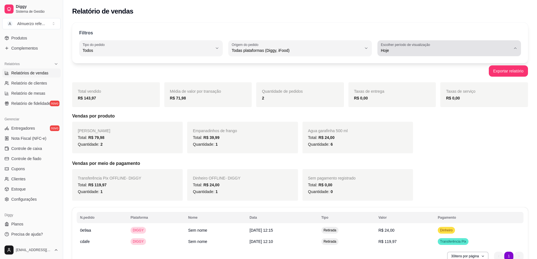
click at [516, 50] on icon "button" at bounding box center [515, 48] width 5 height 5
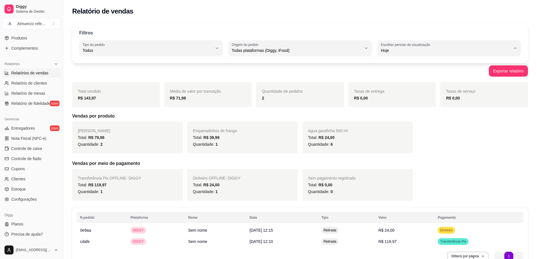
click at [387, 102] on span "30 dias" at bounding box center [447, 100] width 124 height 5
type input "30"
select select "30"
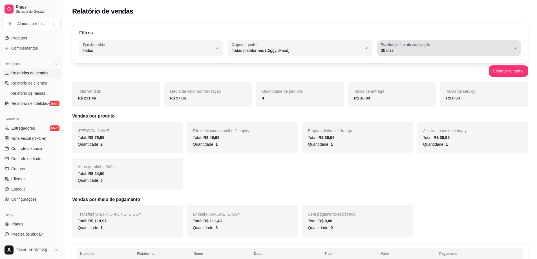
click at [498, 46] on div "30 dias" at bounding box center [446, 48] width 130 height 11
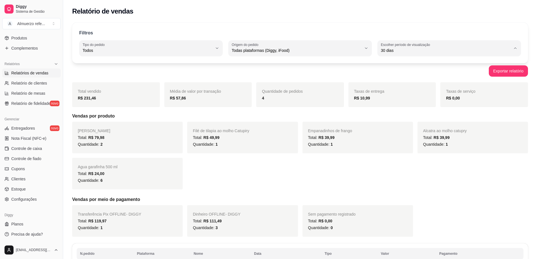
click at [389, 64] on span "Hoje" at bounding box center [447, 63] width 124 height 5
type input "0"
select select "0"
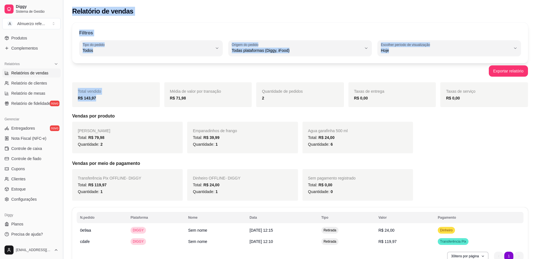
drag, startPoint x: 108, startPoint y: 96, endPoint x: 62, endPoint y: 102, distance: 46.1
click at [62, 102] on div "Diggy Sistema de Gestão A Almuerzo refe ... Loja aberta Plano Customizado até 0…" at bounding box center [268, 144] width 537 height 288
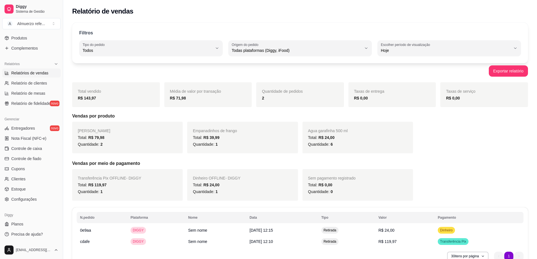
click at [485, 153] on div "Total vendido R$ 143,97 Média de valor por transação R$ 71,98 Quantidade de ped…" at bounding box center [300, 141] width 456 height 118
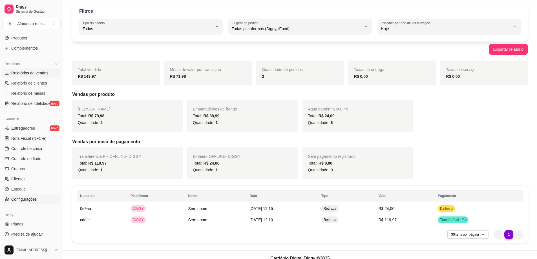
scroll to position [29, 0]
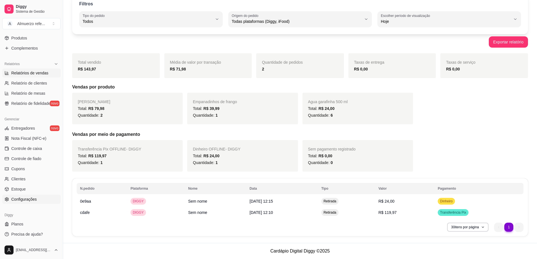
click at [7, 199] on circle at bounding box center [6, 199] width 1 height 1
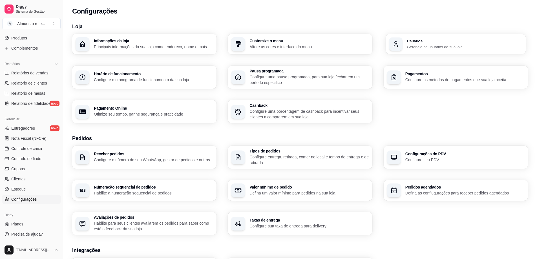
click at [438, 47] on p "Gerencie os usuários da sua loja" at bounding box center [465, 46] width 116 height 5
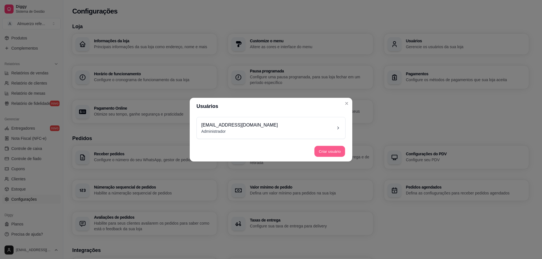
click at [328, 153] on button "Criar usuário" at bounding box center [329, 151] width 31 height 11
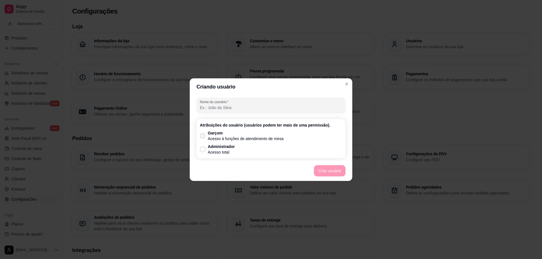
click at [203, 137] on icon at bounding box center [202, 135] width 4 height 3
click at [203, 137] on input "Garçom Acesso à funções de atendimento de mesa" at bounding box center [201, 139] width 4 height 4
checkbox input "true"
click at [223, 105] on input "Nome do usurário" at bounding box center [271, 108] width 142 height 6
type input "j"
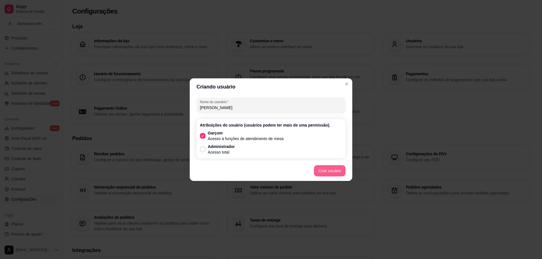
type input "[PERSON_NAME]"
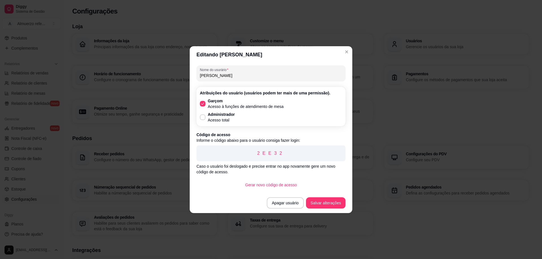
click at [254, 153] on p "2EE32" at bounding box center [271, 153] width 140 height 7
click at [260, 153] on p "2EE32" at bounding box center [271, 153] width 140 height 7
drag, startPoint x: 281, startPoint y: 154, endPoint x: 256, endPoint y: 153, distance: 25.1
click at [256, 153] on p "2EE32" at bounding box center [271, 153] width 140 height 7
copy p "2EE32"
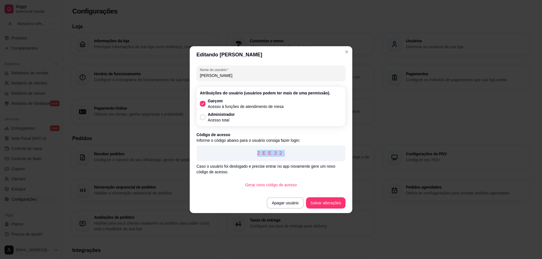
click at [289, 156] on p "2EE32" at bounding box center [271, 153] width 140 height 7
click at [291, 152] on p "2EE32" at bounding box center [271, 153] width 140 height 7
click at [289, 154] on p "2EE32" at bounding box center [271, 153] width 140 height 7
click at [291, 155] on p "2EE32" at bounding box center [271, 153] width 140 height 7
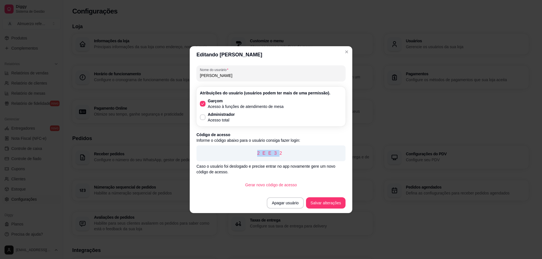
drag, startPoint x: 281, startPoint y: 153, endPoint x: 258, endPoint y: 150, distance: 23.2
click at [258, 150] on p "2EE32" at bounding box center [271, 153] width 140 height 7
drag, startPoint x: 283, startPoint y: 152, endPoint x: 256, endPoint y: 151, distance: 27.1
click at [256, 151] on p "2EE32" at bounding box center [271, 153] width 140 height 7
copy p "2EE32"
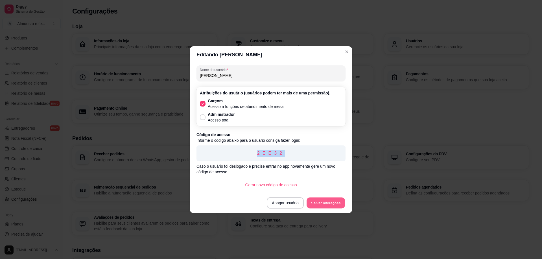
click at [331, 206] on button "Salvar alterações" at bounding box center [325, 202] width 38 height 11
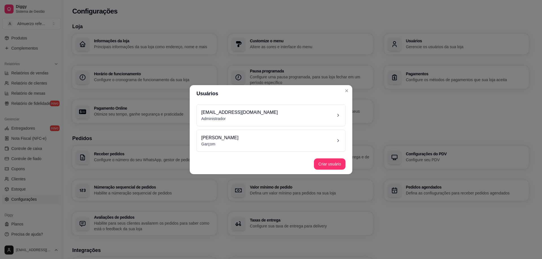
click at [292, 141] on div "[PERSON_NAME]" at bounding box center [270, 141] width 139 height 12
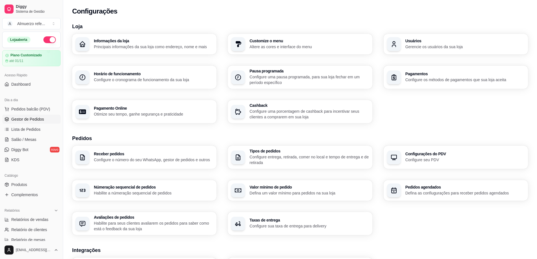
click at [27, 118] on span "Gestor de Pedidos" at bounding box center [27, 119] width 33 height 6
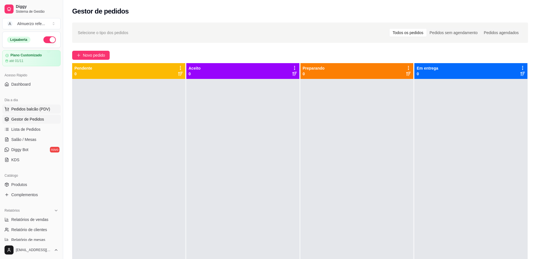
click at [28, 109] on span "Pedidos balcão (PDV)" at bounding box center [30, 109] width 39 height 6
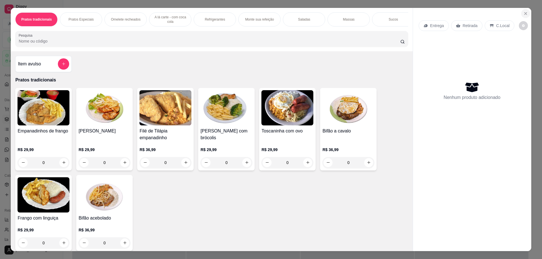
click at [523, 14] on icon "Close" at bounding box center [525, 13] width 5 height 5
